Goal: Check status: Check status

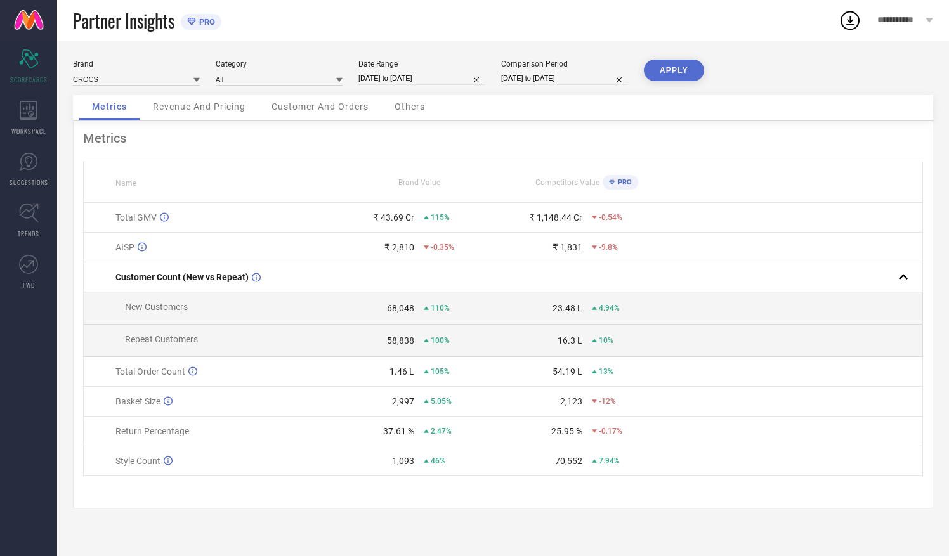
select select "1"
select select "2024"
select select "2"
select select "2024"
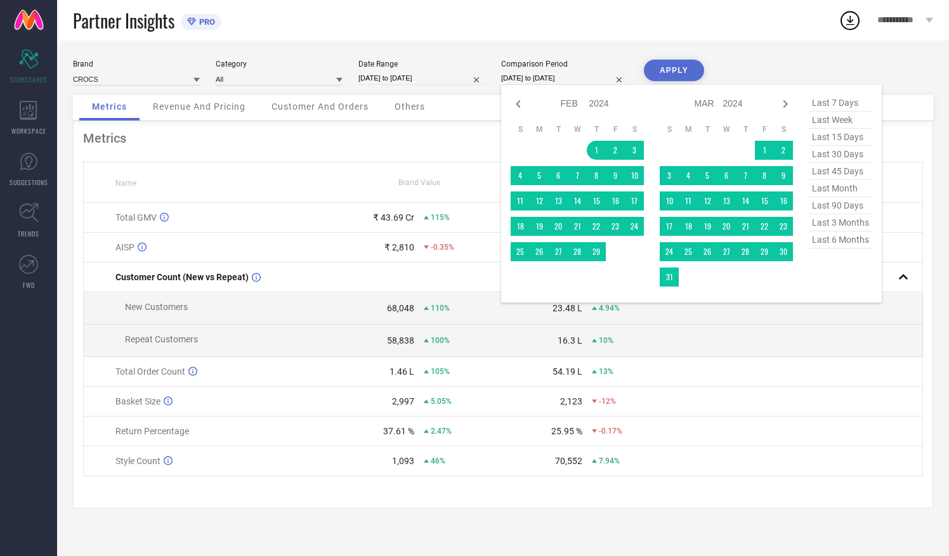
click at [520, 78] on input "[DATE] to [DATE]" at bounding box center [564, 78] width 127 height 13
click at [517, 106] on icon at bounding box center [517, 104] width 4 height 8
select select "2024"
select select "1"
select select "2024"
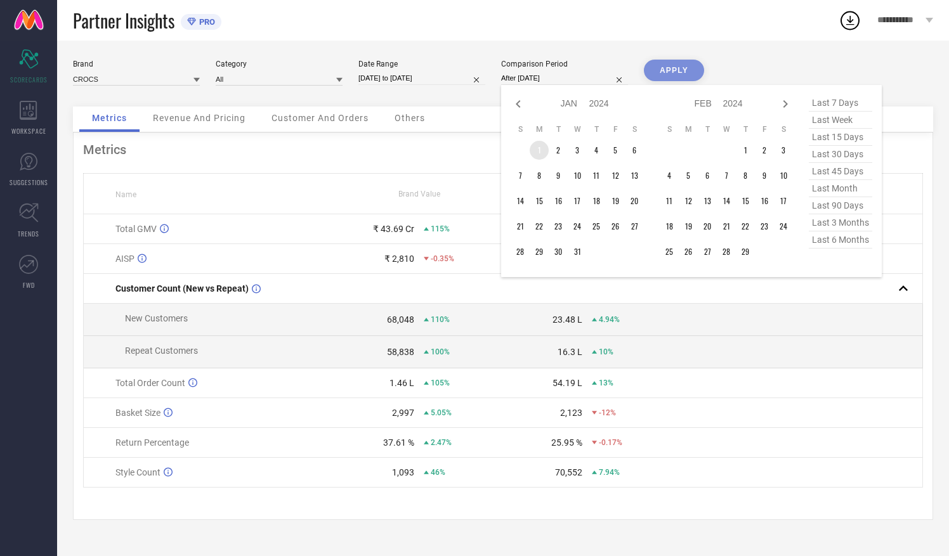
click at [538, 153] on td "1" at bounding box center [538, 150] width 19 height 19
type input "[DATE] to [DATE]"
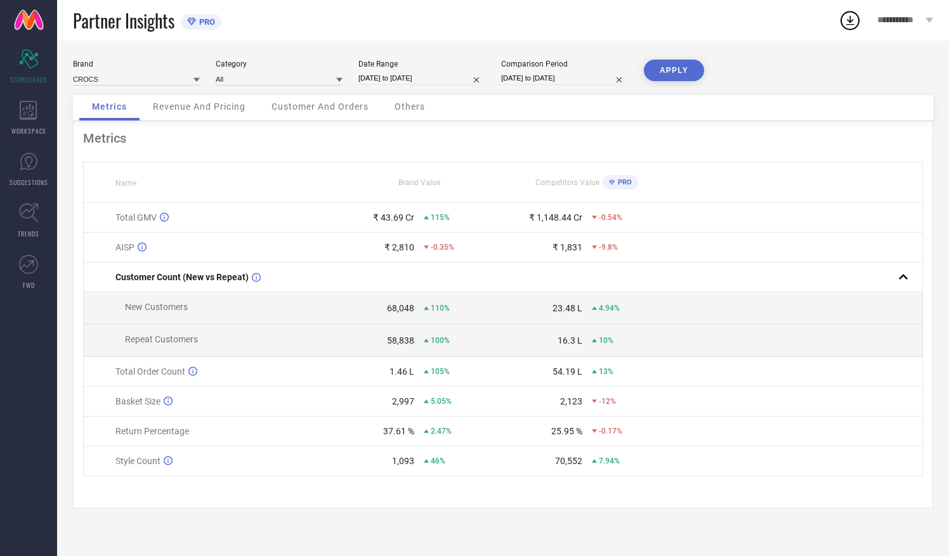
select select "2024"
select select "1"
select select "2024"
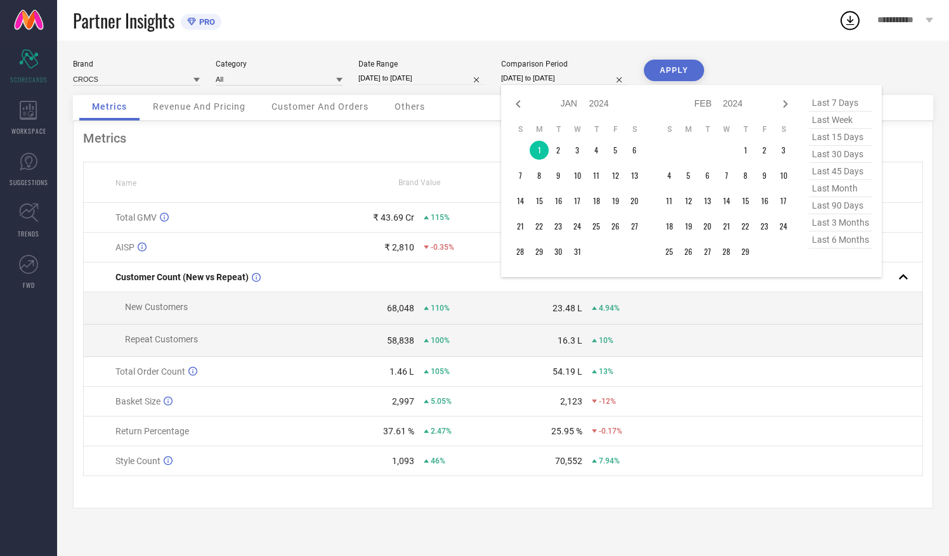
click at [588, 80] on input "[DATE] to [DATE]" at bounding box center [564, 78] width 127 height 13
click at [782, 107] on icon at bounding box center [784, 103] width 15 height 15
select select "1"
select select "2024"
select select "2"
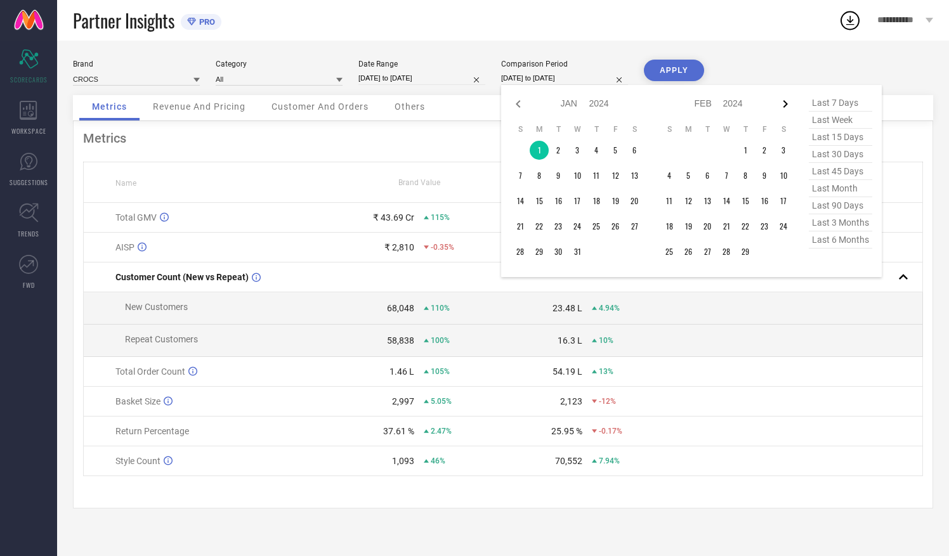
select select "2024"
click at [782, 107] on icon at bounding box center [784, 103] width 15 height 15
select select "2"
select select "2024"
select select "3"
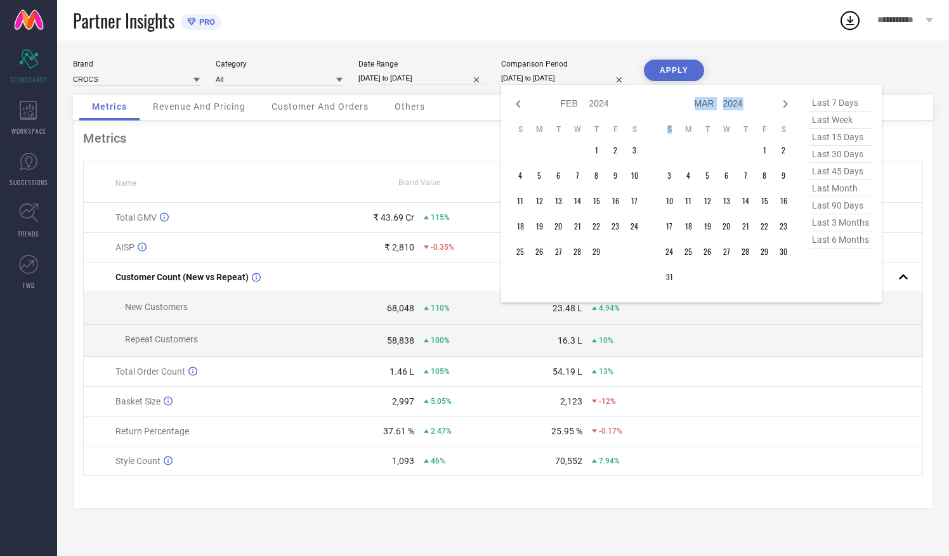
select select "2024"
click at [782, 107] on icon at bounding box center [784, 103] width 15 height 15
select select "3"
select select "2024"
select select "4"
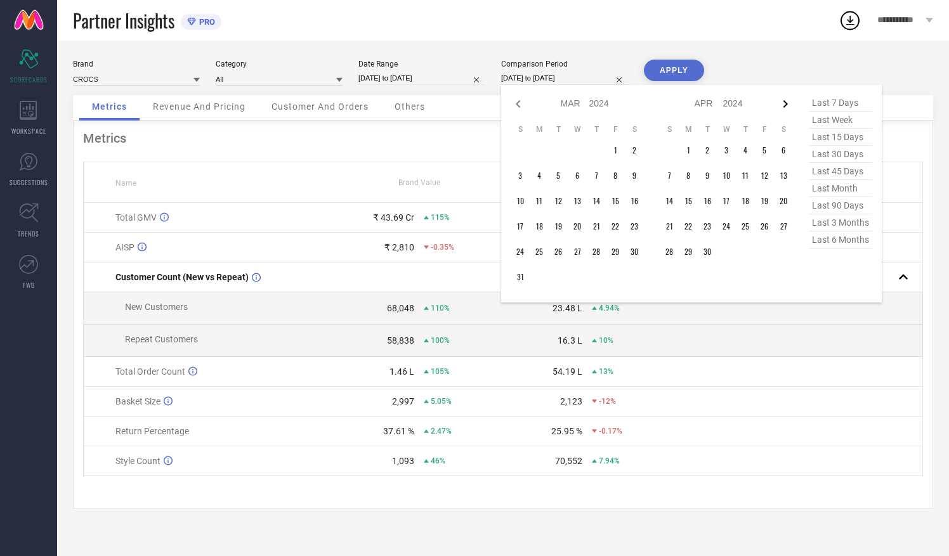
select select "2024"
click at [782, 107] on icon at bounding box center [784, 103] width 15 height 15
select select "4"
select select "2024"
select select "5"
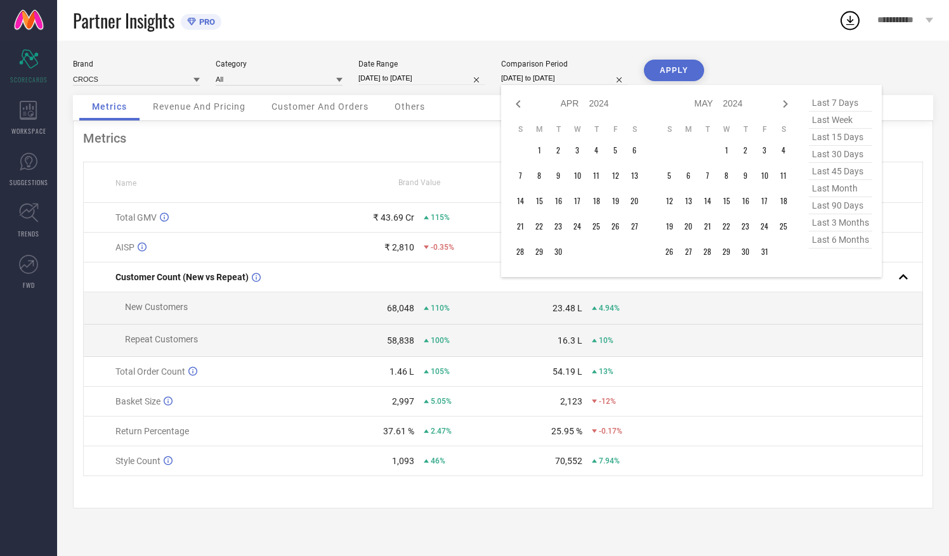
select select "2024"
type input "After [DATE]"
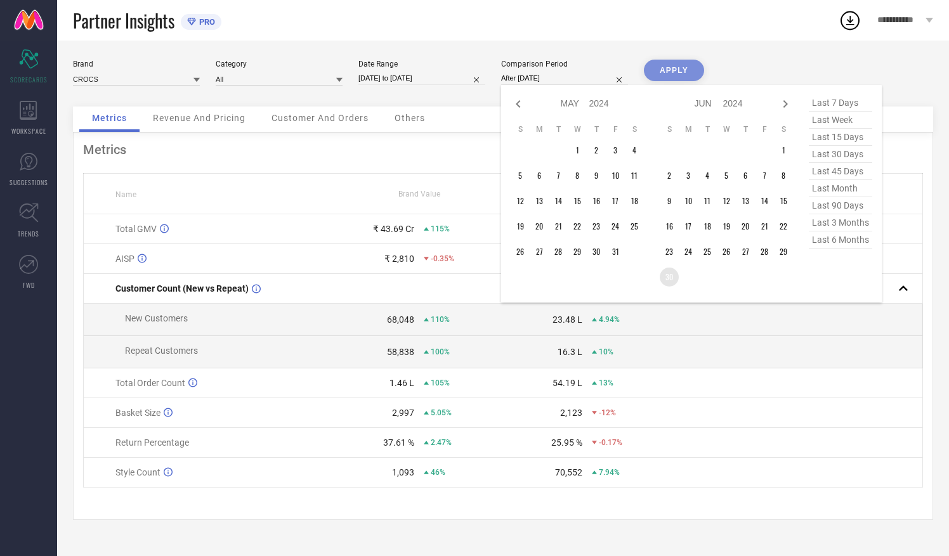
click at [673, 280] on td "30" at bounding box center [668, 277] width 19 height 19
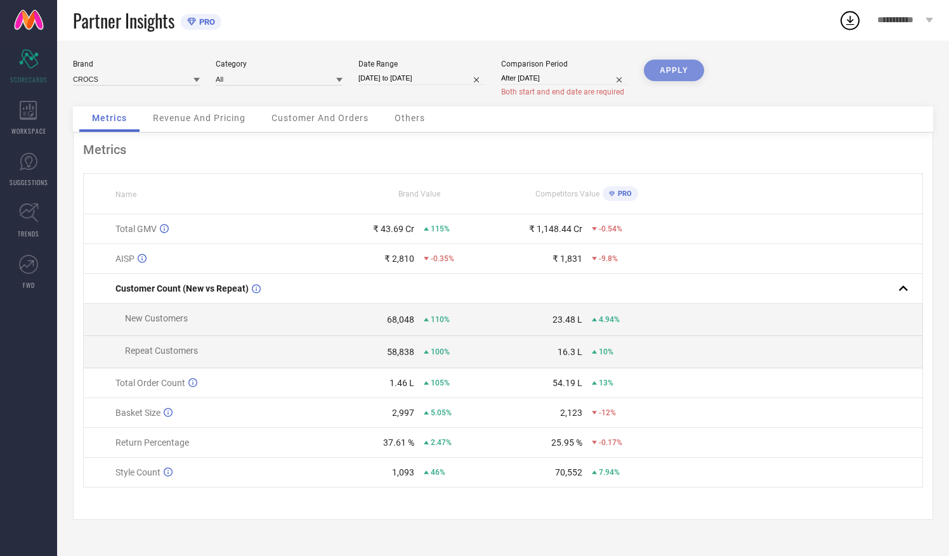
click at [723, 507] on div "Metrics Name Brand Value Competitors Value PRO Total GMV ₹ 43.69 Cr 115% ₹ 1,14…" at bounding box center [503, 326] width 860 height 387
